Goal: Task Accomplishment & Management: Use online tool/utility

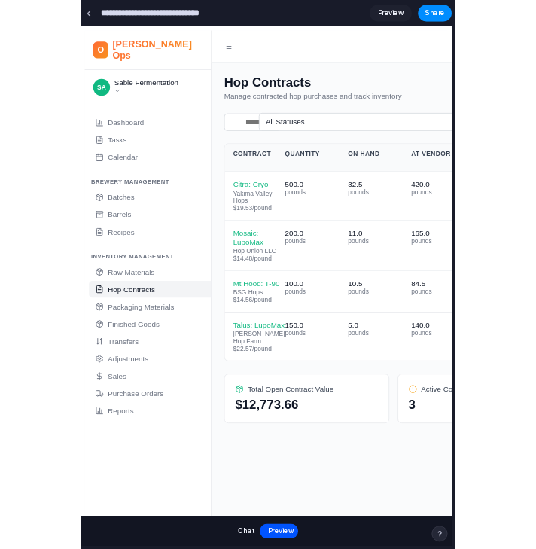
scroll to position [36, 0]
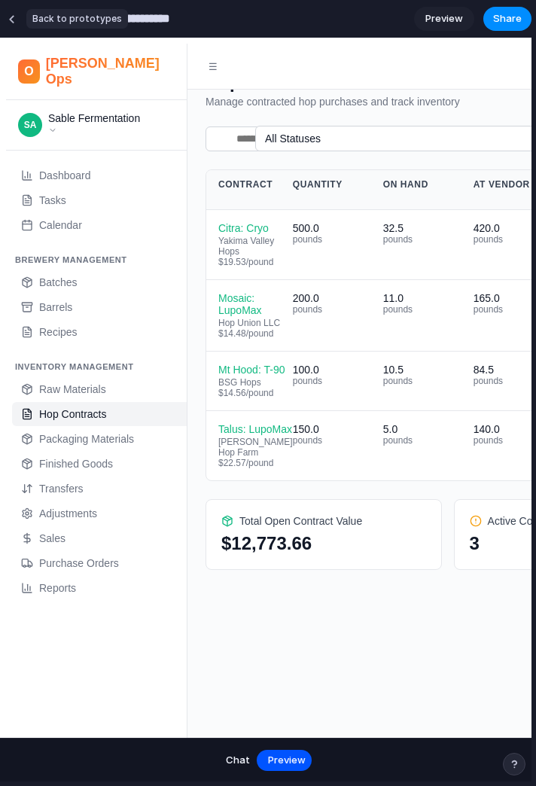
click at [2, 21] on link at bounding box center [11, 19] width 23 height 23
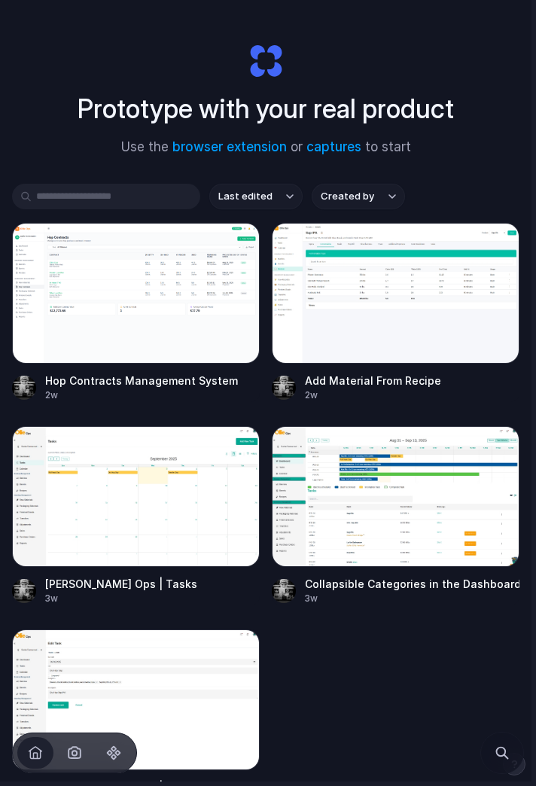
click at [497, 754] on span "Search" at bounding box center [502, 753] width 18 height 18
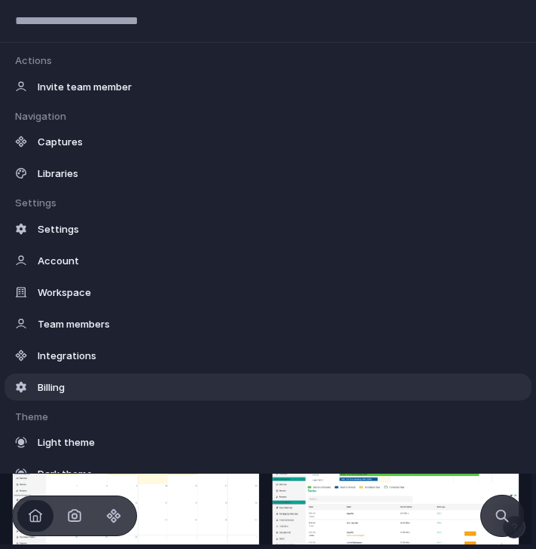
click at [41, 345] on div "Integrations" at bounding box center [268, 355] width 527 height 27
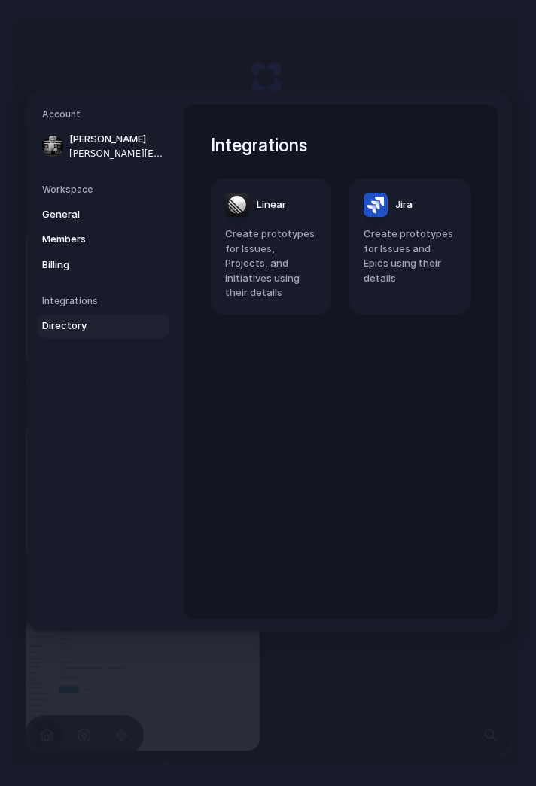
click at [47, 258] on span "Billing" at bounding box center [90, 264] width 96 height 15
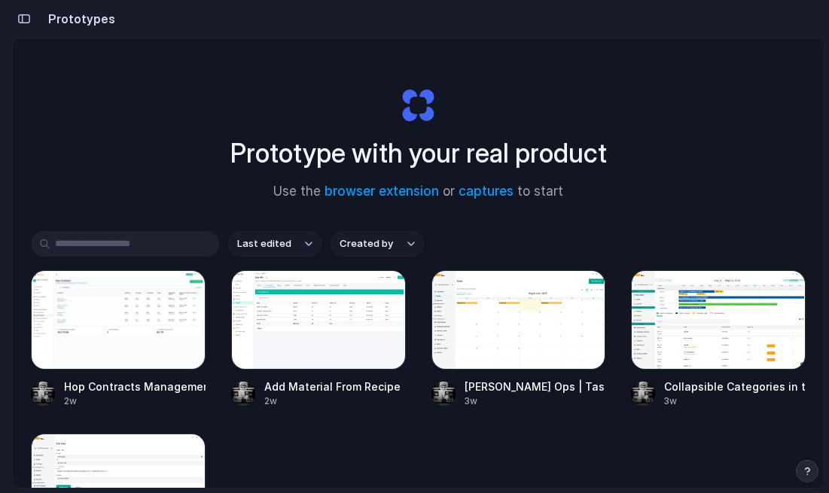
click at [126, 246] on input "text" at bounding box center [125, 244] width 188 height 26
click at [30, 18] on div "button" at bounding box center [24, 19] width 14 height 11
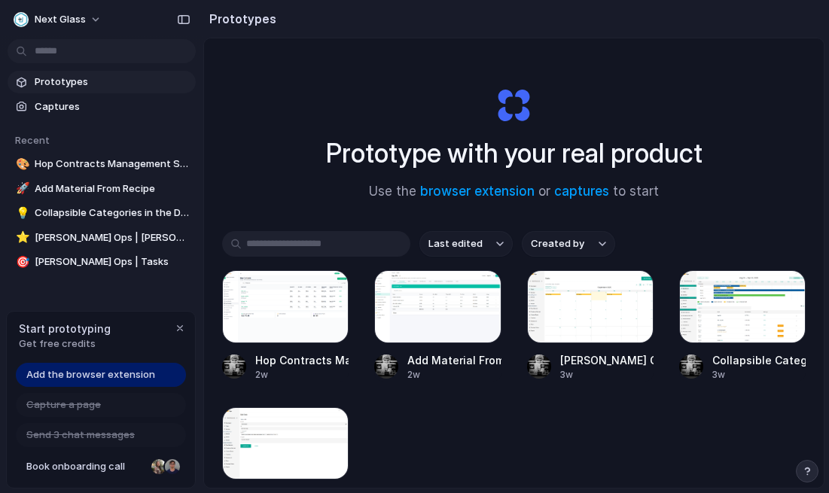
click at [38, 111] on span "Captures" at bounding box center [112, 106] width 155 height 15
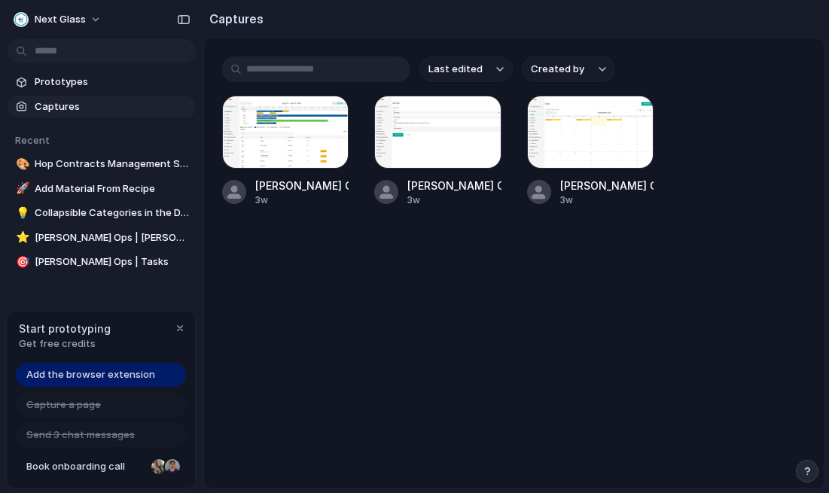
click at [35, 84] on span "Prototypes" at bounding box center [112, 82] width 155 height 15
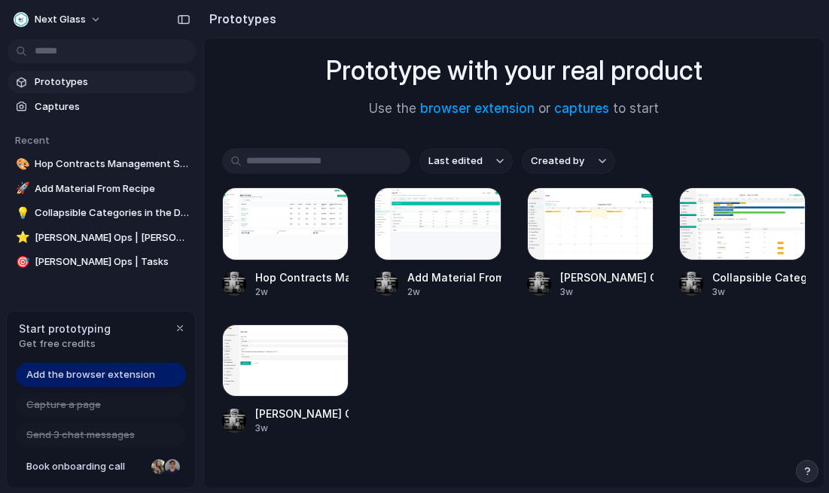
scroll to position [84, 0]
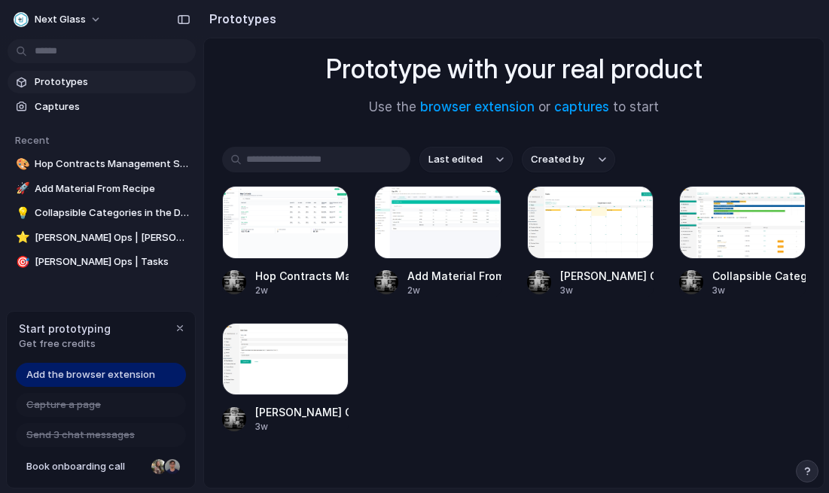
click at [503, 113] on link "browser extension" at bounding box center [477, 106] width 114 height 15
click at [500, 108] on link "browser extension" at bounding box center [477, 106] width 114 height 15
click at [123, 381] on span "Add the browser extension" at bounding box center [90, 374] width 129 height 15
